Goal: Task Accomplishment & Management: Complete application form

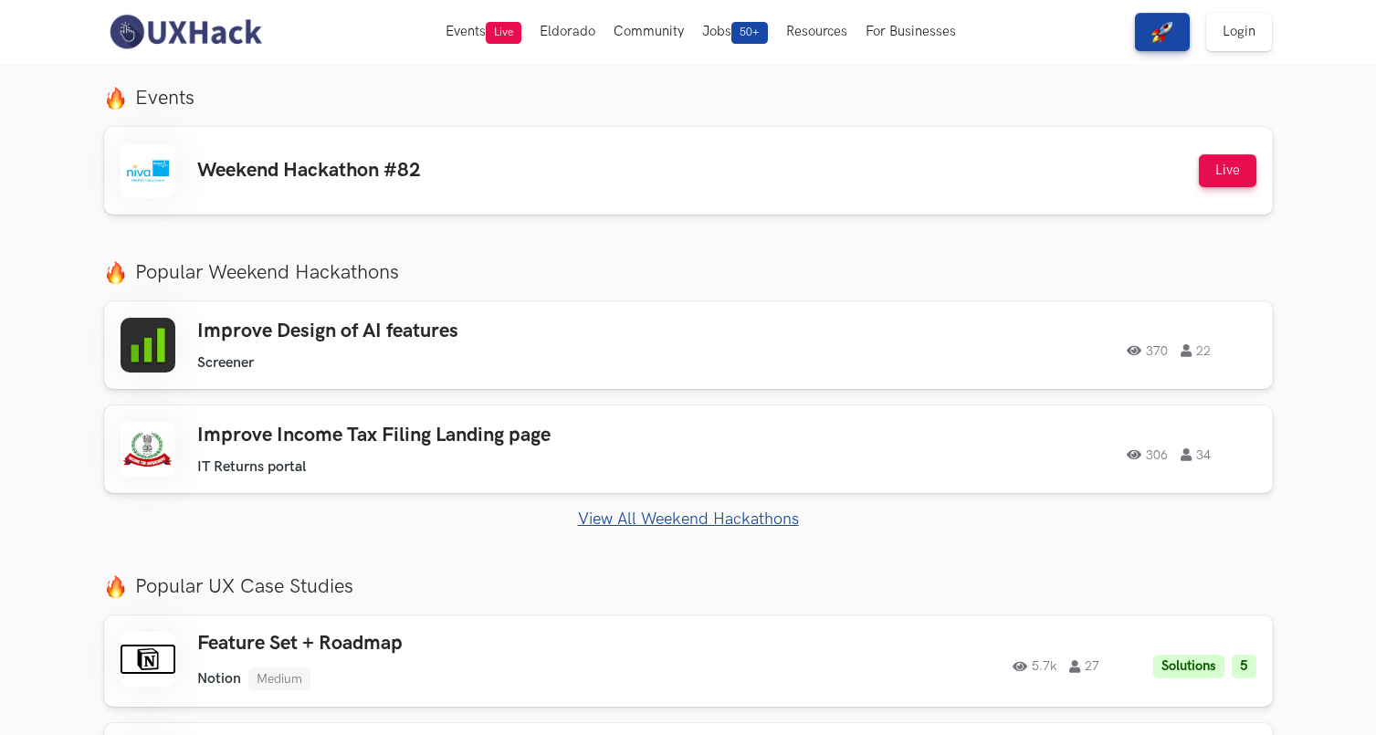
scroll to position [571, 0]
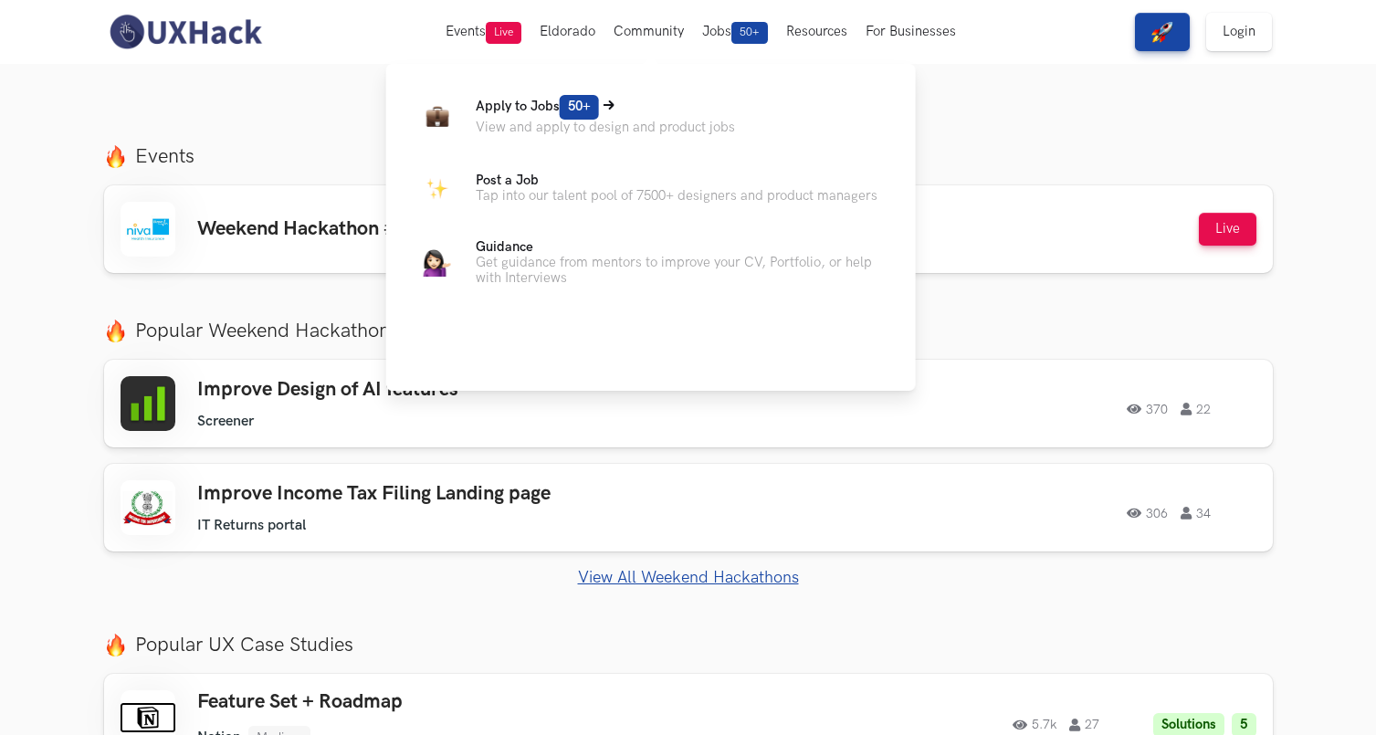
click at [627, 110] on p "Apply to Jobs 50+" at bounding box center [605, 107] width 259 height 25
click at [510, 99] on span "Apply to Jobs 50+" at bounding box center [536, 107] width 123 height 16
